Goal: Task Accomplishment & Management: Use online tool/utility

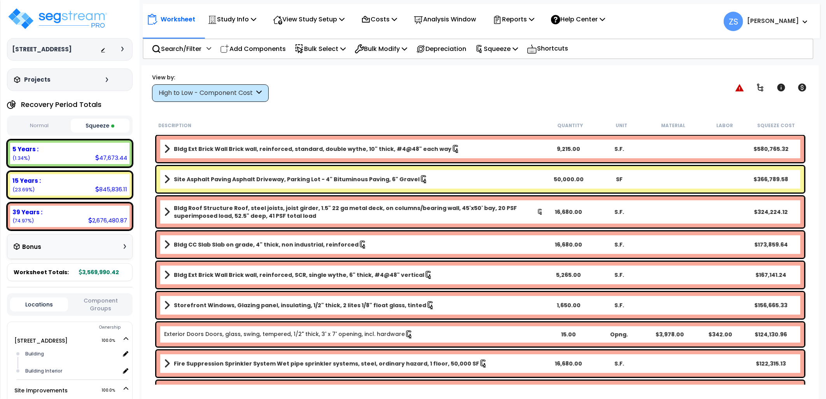
select select "2024"
click at [534, 23] on p "Reports" at bounding box center [514, 19] width 42 height 10
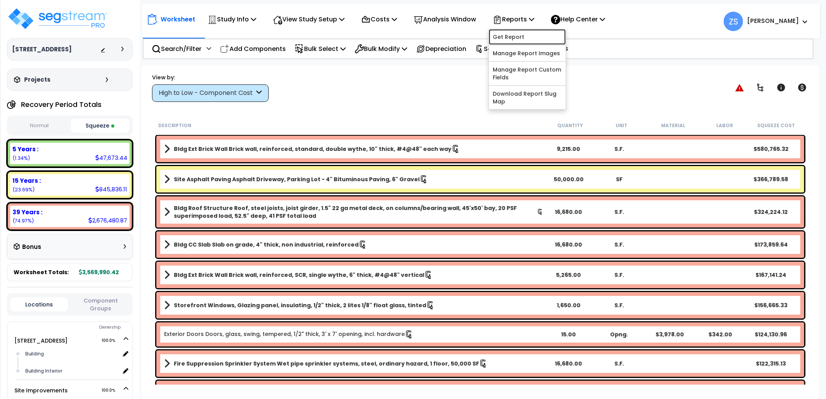
click at [534, 40] on link "Get Report" at bounding box center [527, 37] width 77 height 16
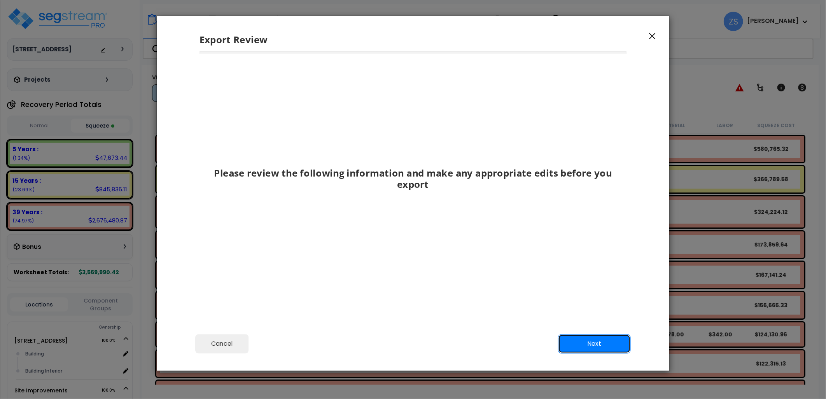
click at [593, 339] on button "Next" at bounding box center [594, 343] width 73 height 19
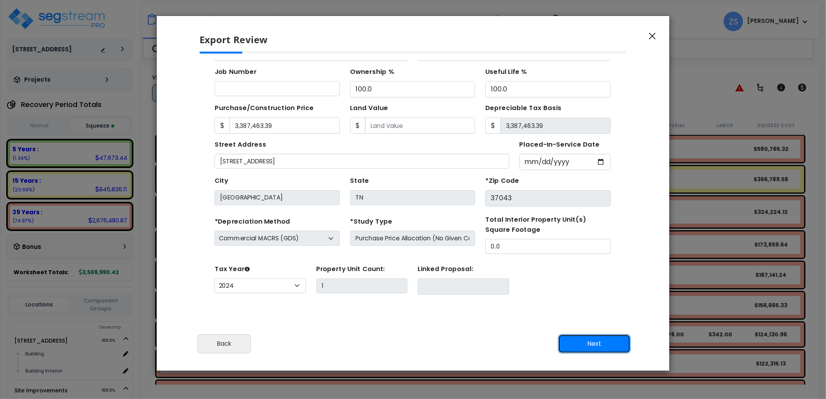
click at [592, 339] on button "Next" at bounding box center [594, 343] width 73 height 19
type input "3387463.39"
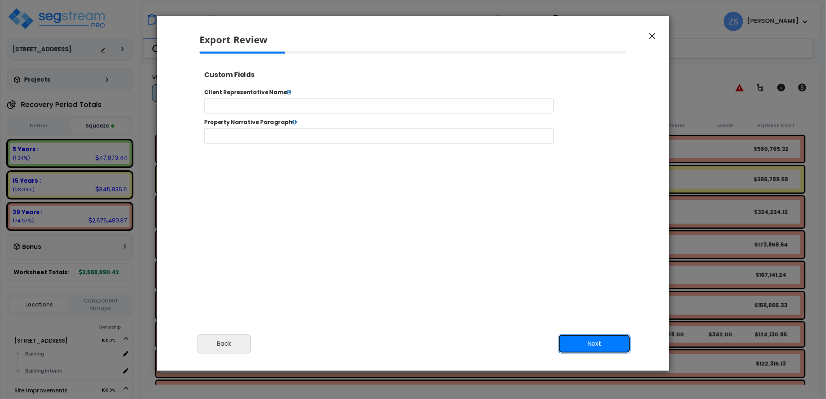
click at [592, 339] on button "Next" at bounding box center [594, 343] width 73 height 19
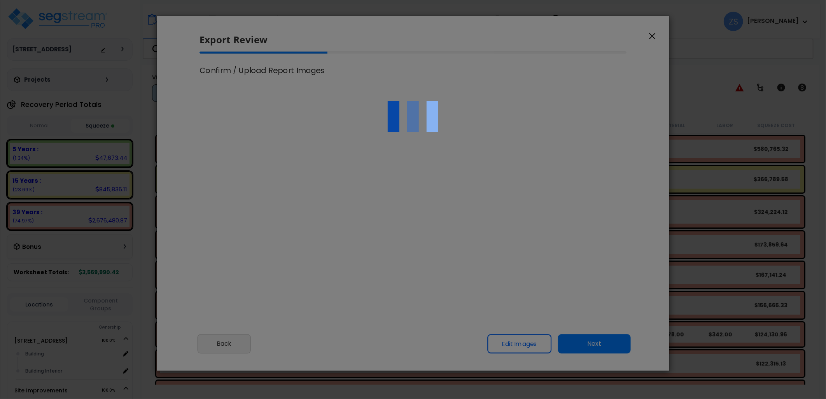
type input "3,387,463.39"
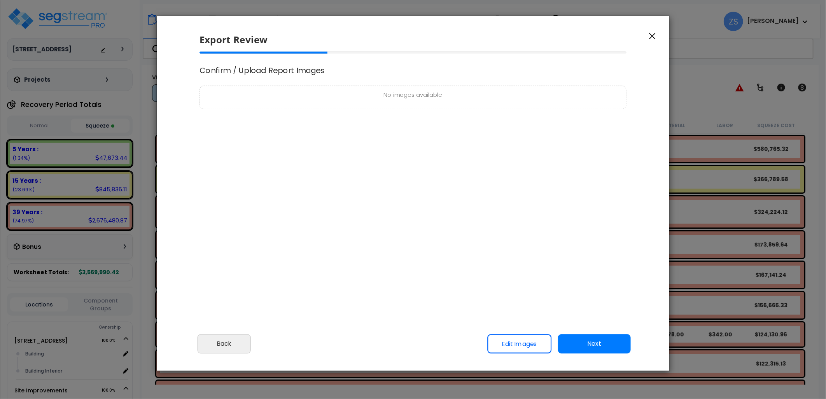
select select "2024"
click at [592, 339] on button "Next" at bounding box center [594, 343] width 73 height 19
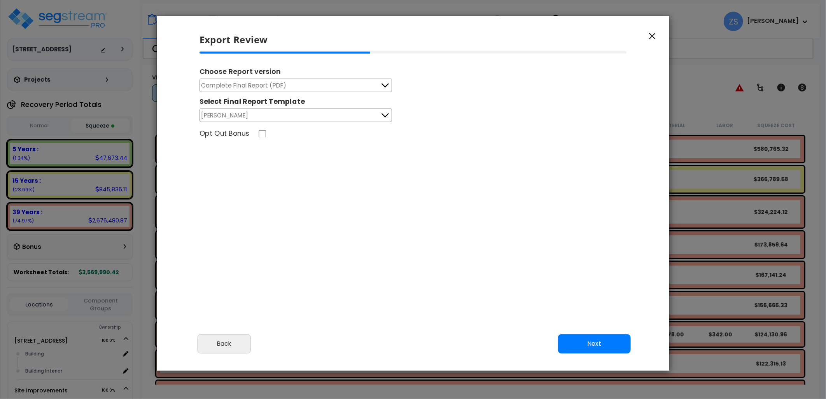
click at [270, 83] on span "Complete Final Report (PDF)" at bounding box center [243, 85] width 85 height 10
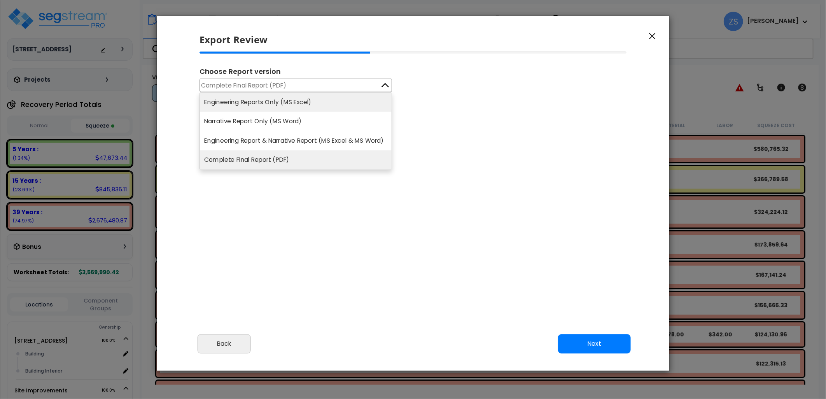
click at [271, 103] on li "Engineering Reports Only (MS Excel)" at bounding box center [296, 102] width 192 height 19
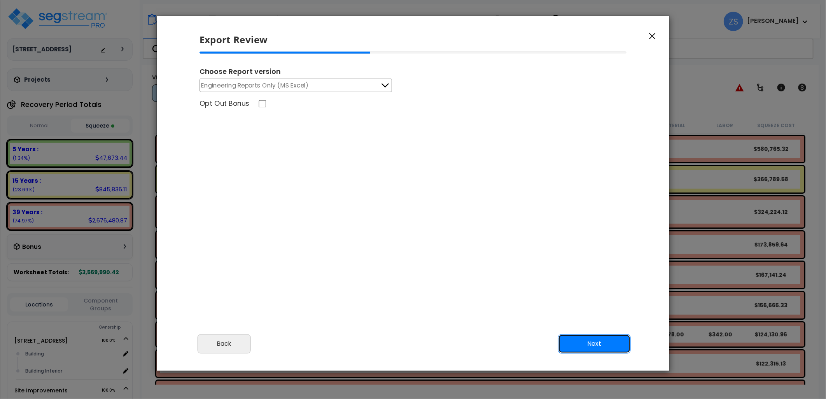
click at [603, 344] on button "Next" at bounding box center [594, 343] width 73 height 19
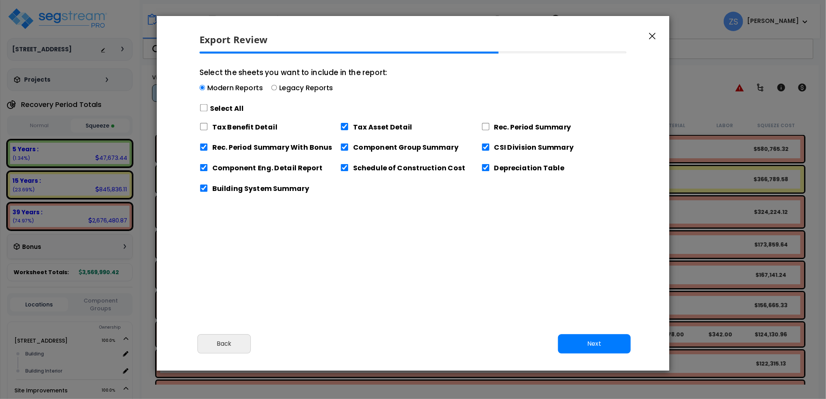
click at [212, 110] on label "Select All" at bounding box center [226, 108] width 33 height 10
click at [208, 110] on input "Select the sheets you want to include in the report: Modern Reports Legacy Repo…" at bounding box center [203, 107] width 9 height 7
checkbox input "true"
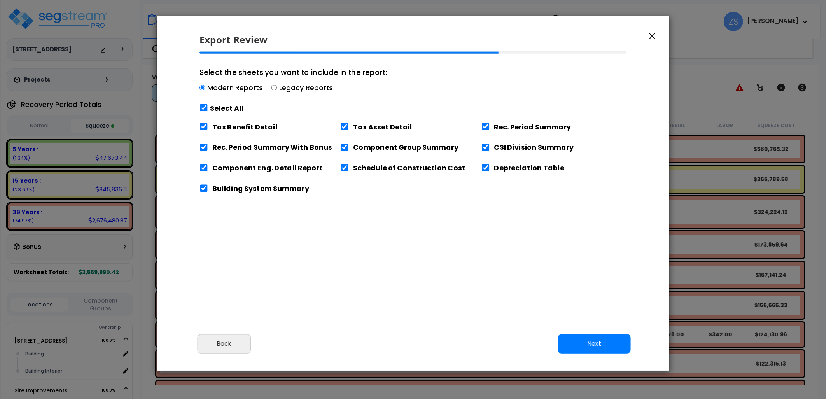
click at [212, 110] on label "Select All" at bounding box center [226, 108] width 33 height 10
click at [208, 110] on input "Select the sheets you want to include in the report: Modern Reports Legacy Repo…" at bounding box center [203, 107] width 9 height 7
checkbox input "false"
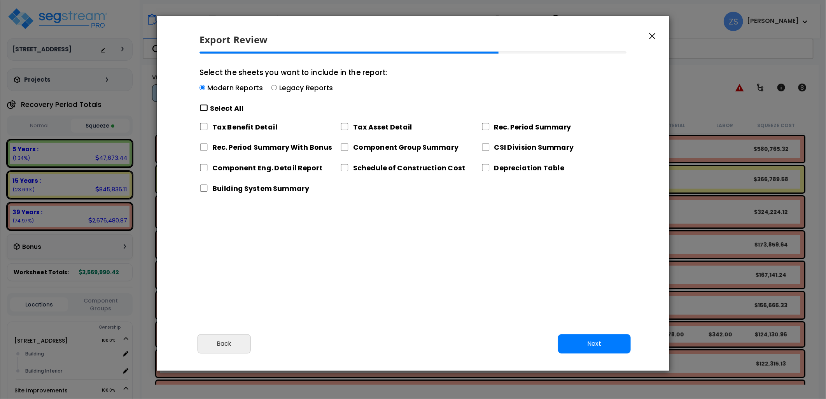
checkbox input "false"
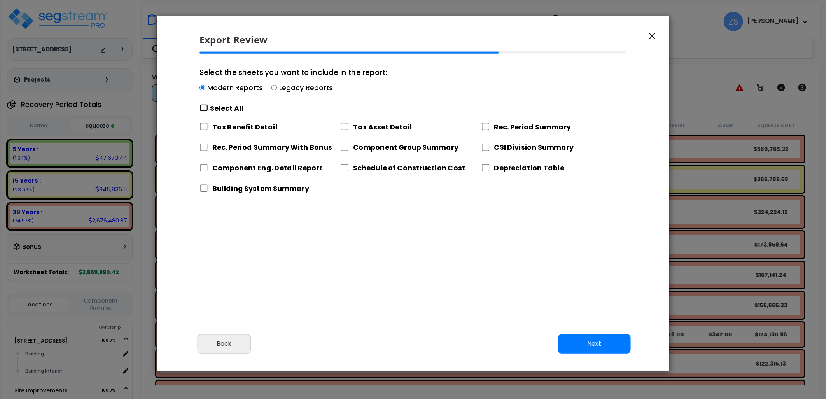
checkbox input "false"
click at [355, 129] on label "Tax Asset Detail" at bounding box center [382, 127] width 59 height 10
click at [349, 129] on input "Tax Asset Detail" at bounding box center [344, 126] width 9 height 7
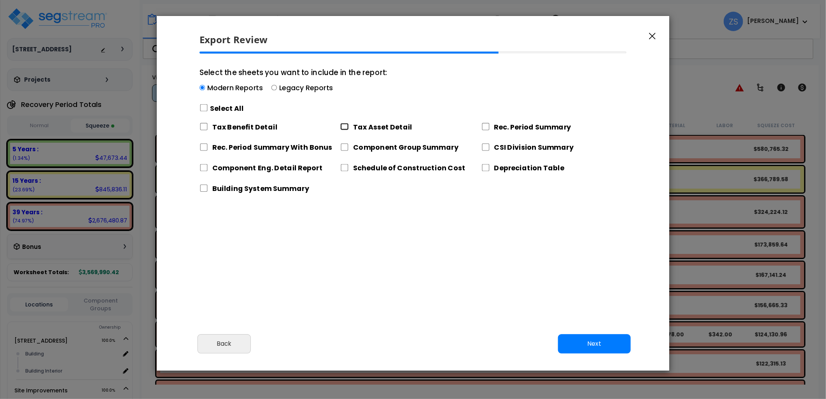
checkbox input "true"
drag, startPoint x: 605, startPoint y: 340, endPoint x: 568, endPoint y: 312, distance: 46.9
click at [604, 339] on button "Next" at bounding box center [594, 343] width 73 height 19
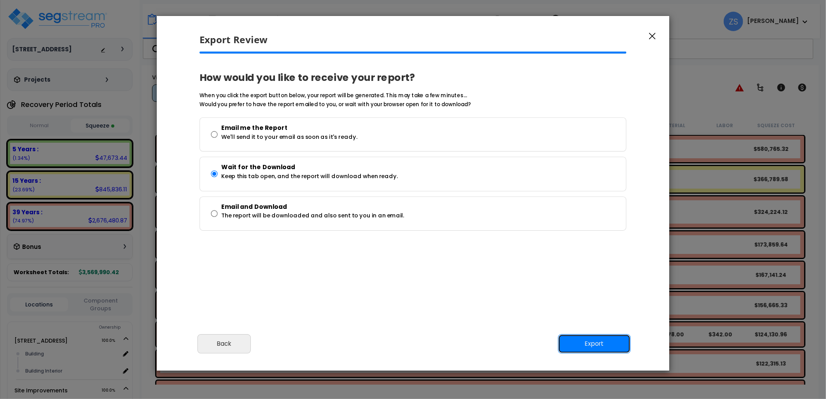
click at [598, 345] on button "Export" at bounding box center [594, 343] width 73 height 19
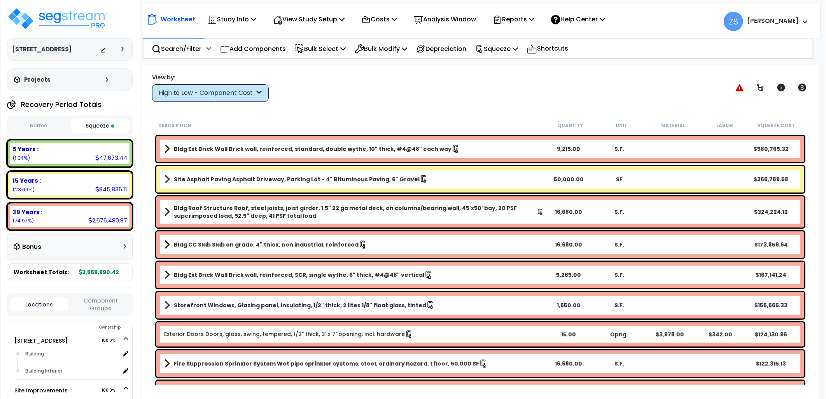
click at [448, 95] on div "View by: High to Low - Component Cost High to Low - Component Cost" at bounding box center [480, 87] width 662 height 29
drag, startPoint x: 73, startPoint y: 25, endPoint x: 90, endPoint y: 36, distance: 20.1
click at [73, 25] on img at bounding box center [57, 18] width 101 height 23
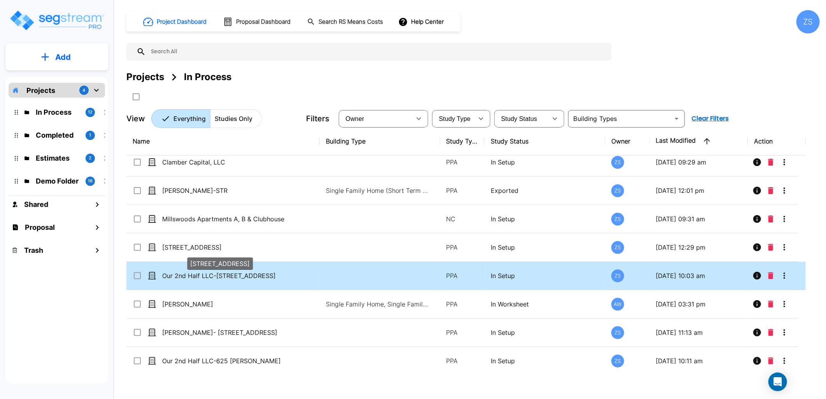
scroll to position [122, 0]
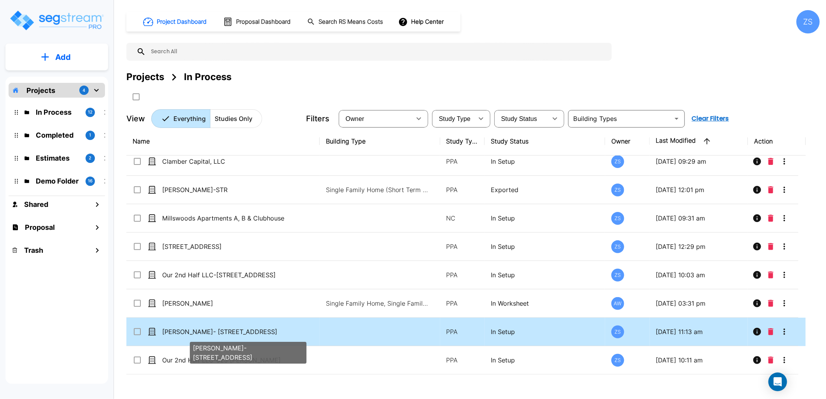
click at [237, 333] on p "[PERSON_NAME]- [STREET_ADDRESS]" at bounding box center [226, 331] width 129 height 9
checkbox input "true"
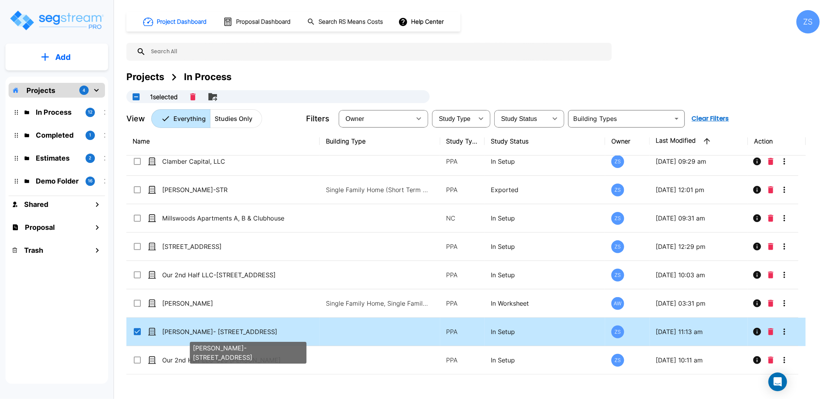
click at [237, 333] on p "[PERSON_NAME]- [STREET_ADDRESS]" at bounding box center [226, 331] width 129 height 9
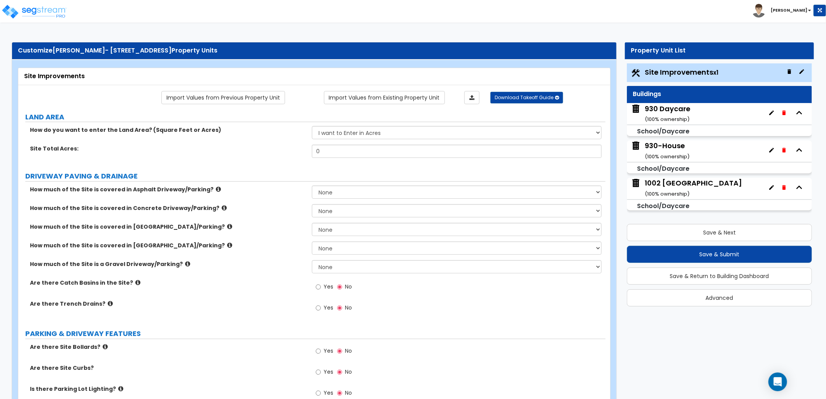
click at [799, 114] on icon "button" at bounding box center [799, 113] width 12 height 12
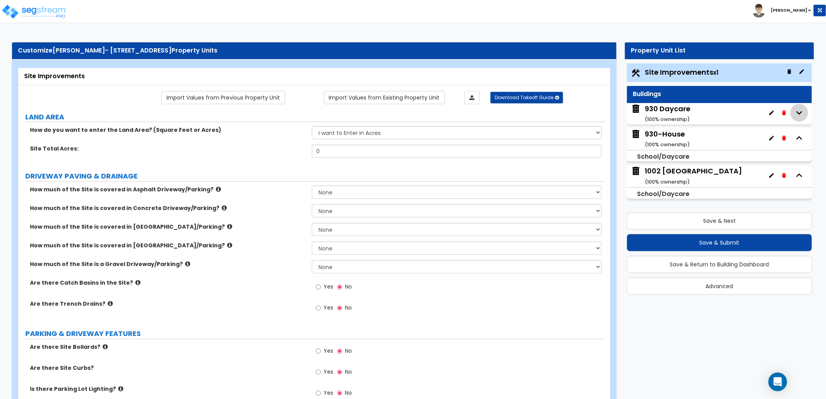
click at [799, 114] on icon "button" at bounding box center [799, 113] width 12 height 12
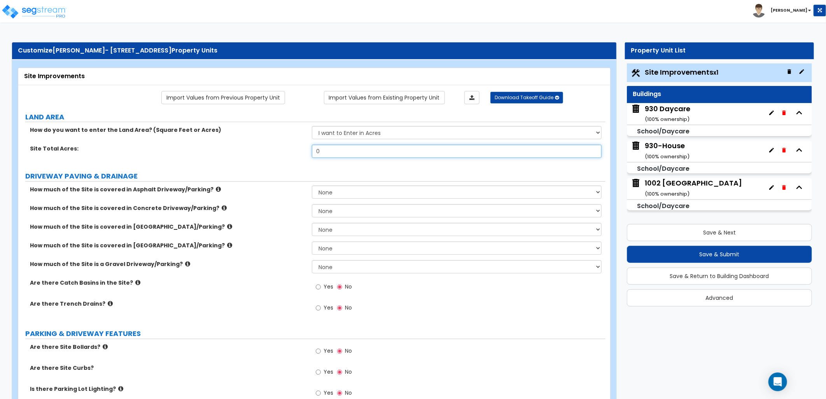
drag, startPoint x: 323, startPoint y: 150, endPoint x: 294, endPoint y: 147, distance: 29.0
click at [297, 149] on div "Site Total Acres: 0" at bounding box center [311, 154] width 587 height 19
type input "1.97"
click at [298, 161] on div "Site Total Acres: 1.97" at bounding box center [311, 154] width 587 height 19
